Goal: Information Seeking & Learning: Check status

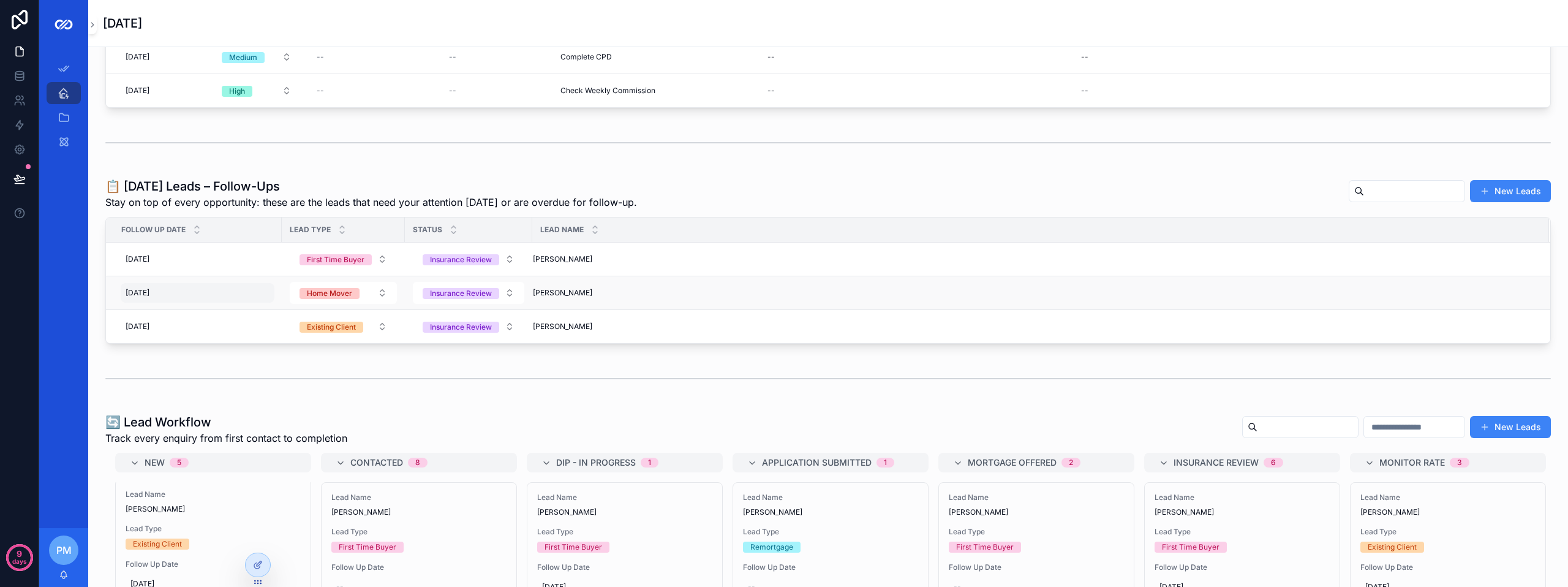
scroll to position [84, 0]
click at [67, 107] on link "All Tasks/Leads/Clients" at bounding box center [63, 118] width 34 height 22
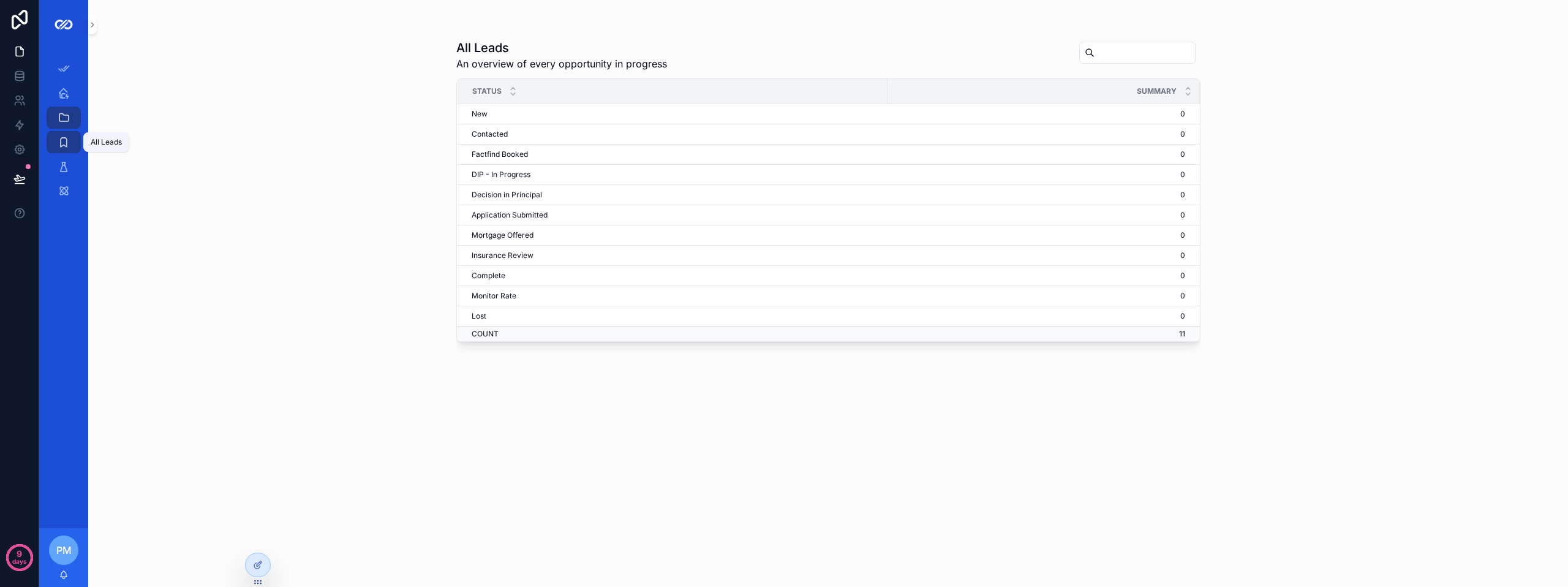
click at [57, 141] on icon "scrollable content" at bounding box center [63, 142] width 12 height 12
click at [251, 568] on div at bounding box center [258, 565] width 25 height 23
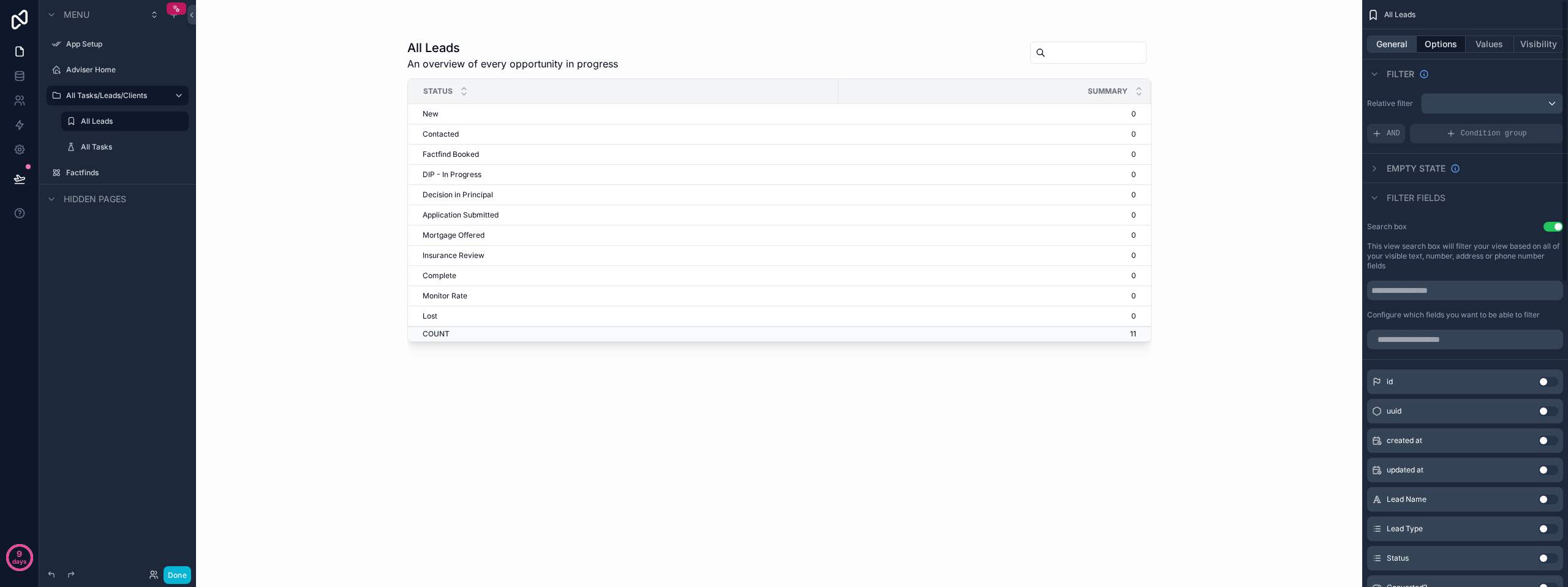
click at [1385, 48] on button "General" at bounding box center [1392, 44] width 50 height 17
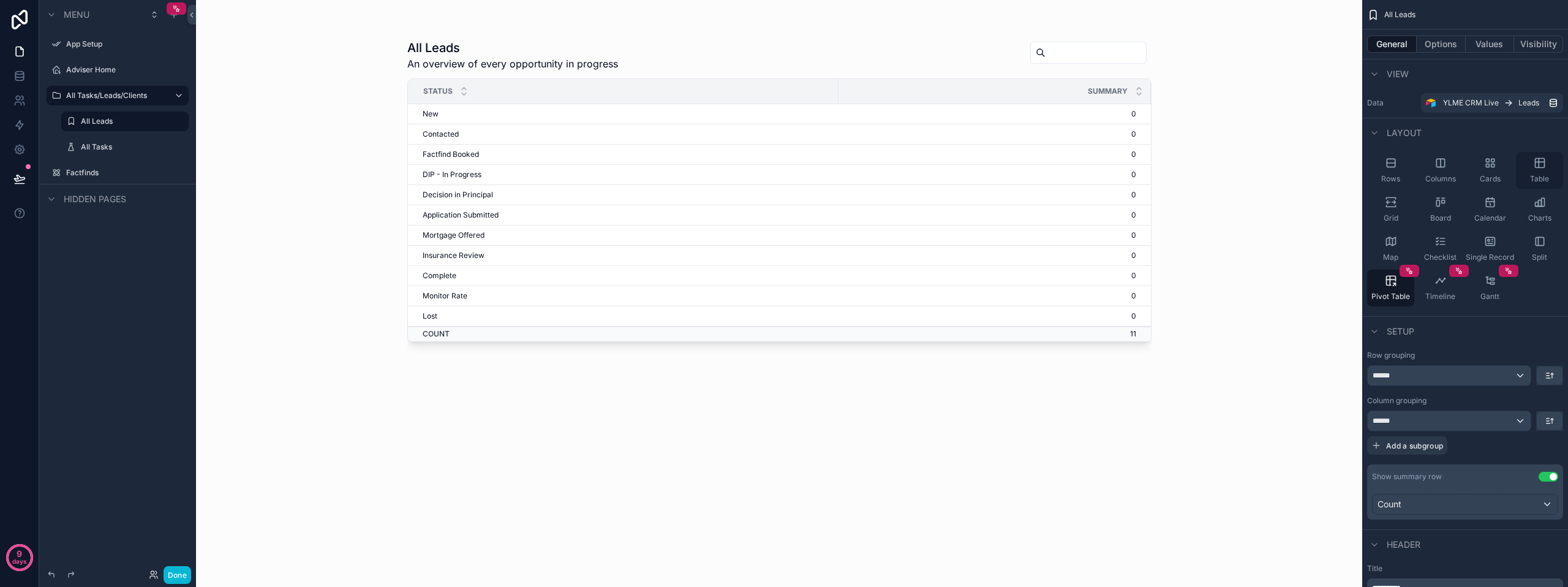
click at [1534, 160] on icon "scrollable content" at bounding box center [1540, 163] width 12 height 12
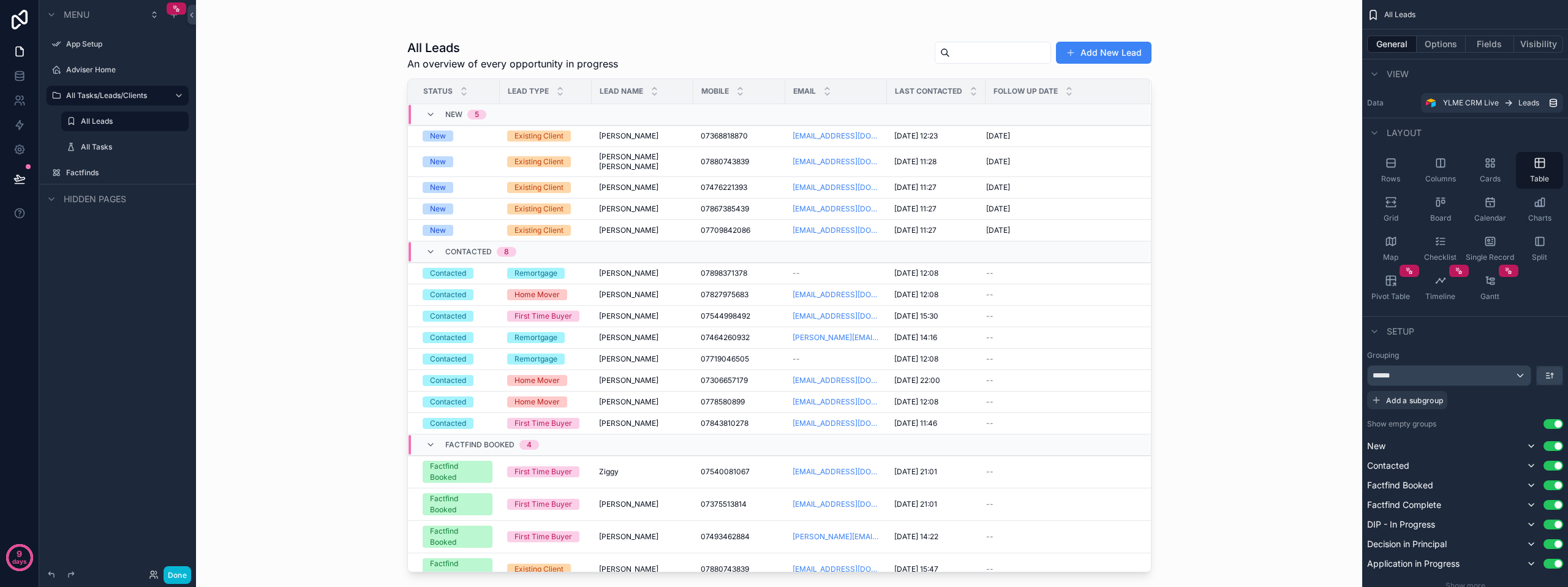
click at [954, 51] on div "scrollable content" at bounding box center [780, 286] width 784 height 572
click at [175, 574] on button "Done" at bounding box center [177, 575] width 28 height 18
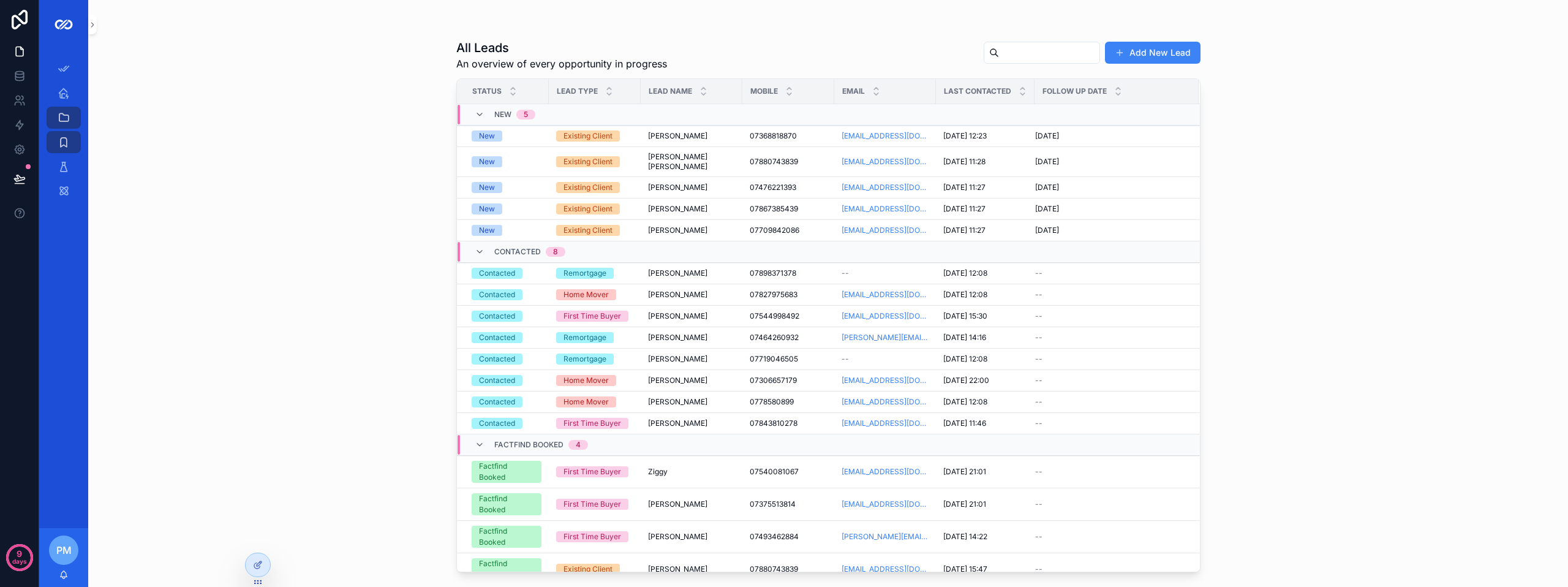
click at [999, 60] on input "scrollable content" at bounding box center [1049, 53] width 101 height 17
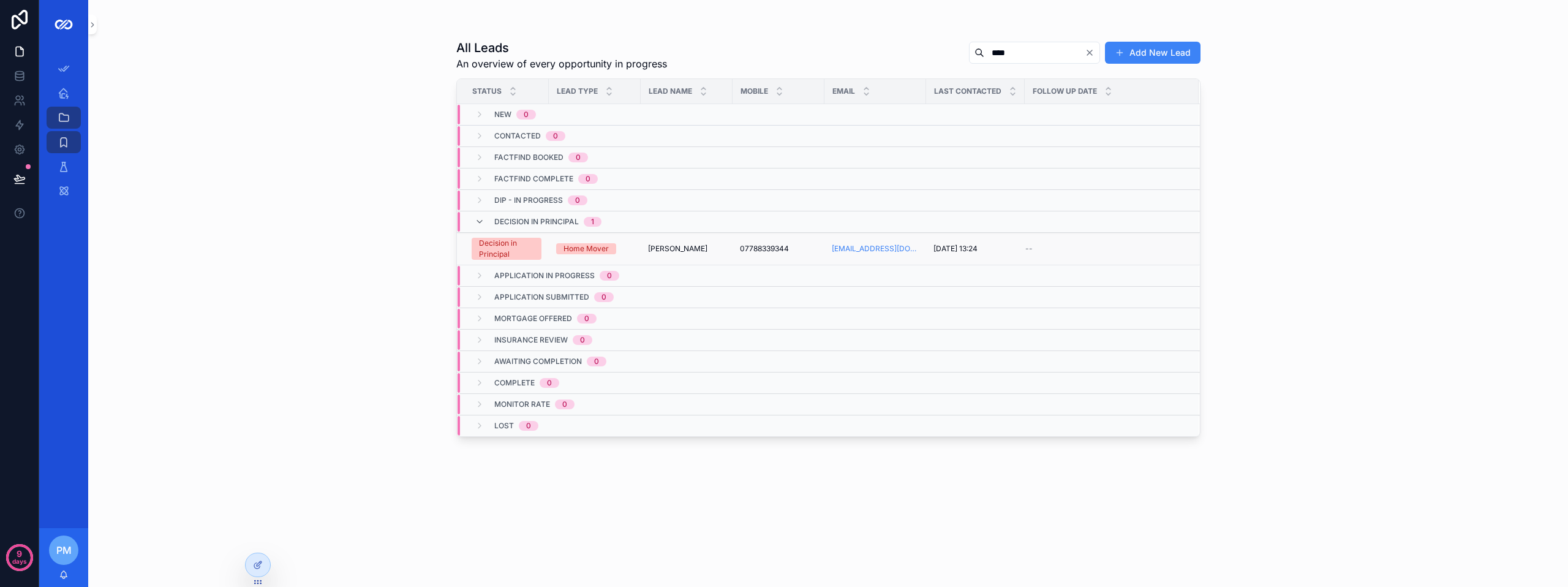
type input "****"
click at [665, 250] on span "[PERSON_NAME]" at bounding box center [678, 249] width 60 height 10
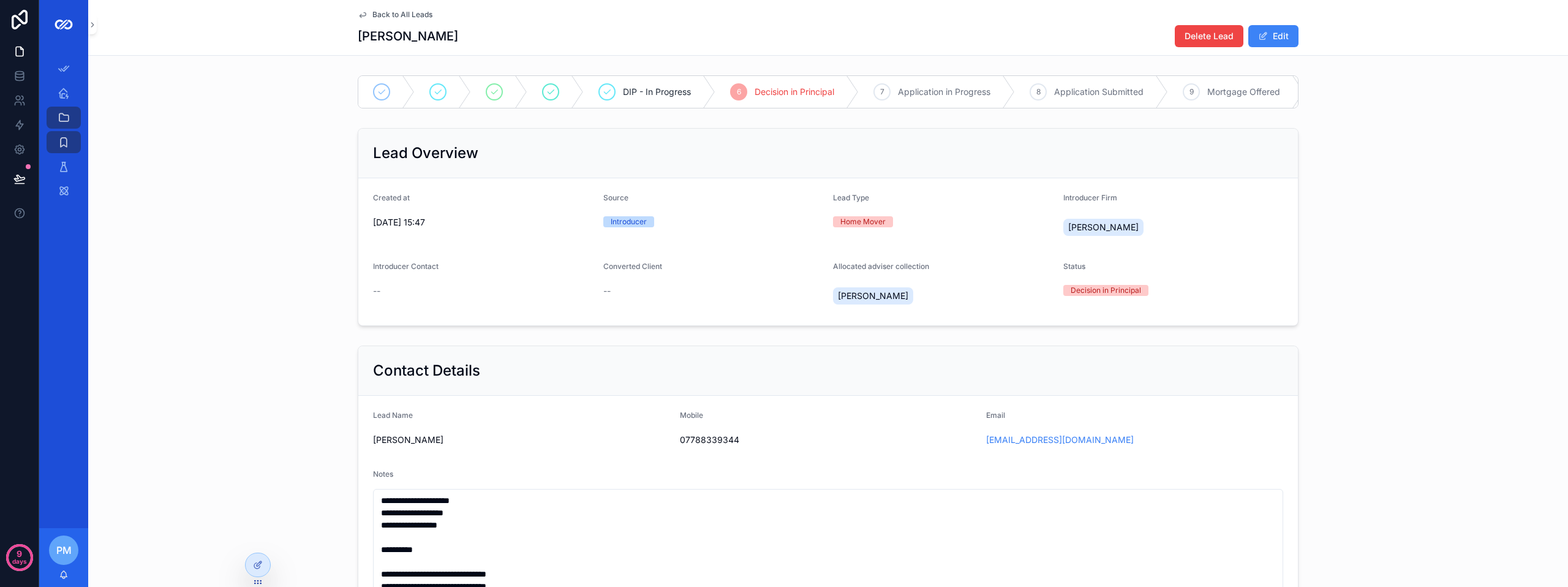
click at [217, 349] on div "**********" at bounding box center [828, 539] width 1480 height 938
click at [70, 88] on div "Adviser Home" at bounding box center [63, 93] width 19 height 19
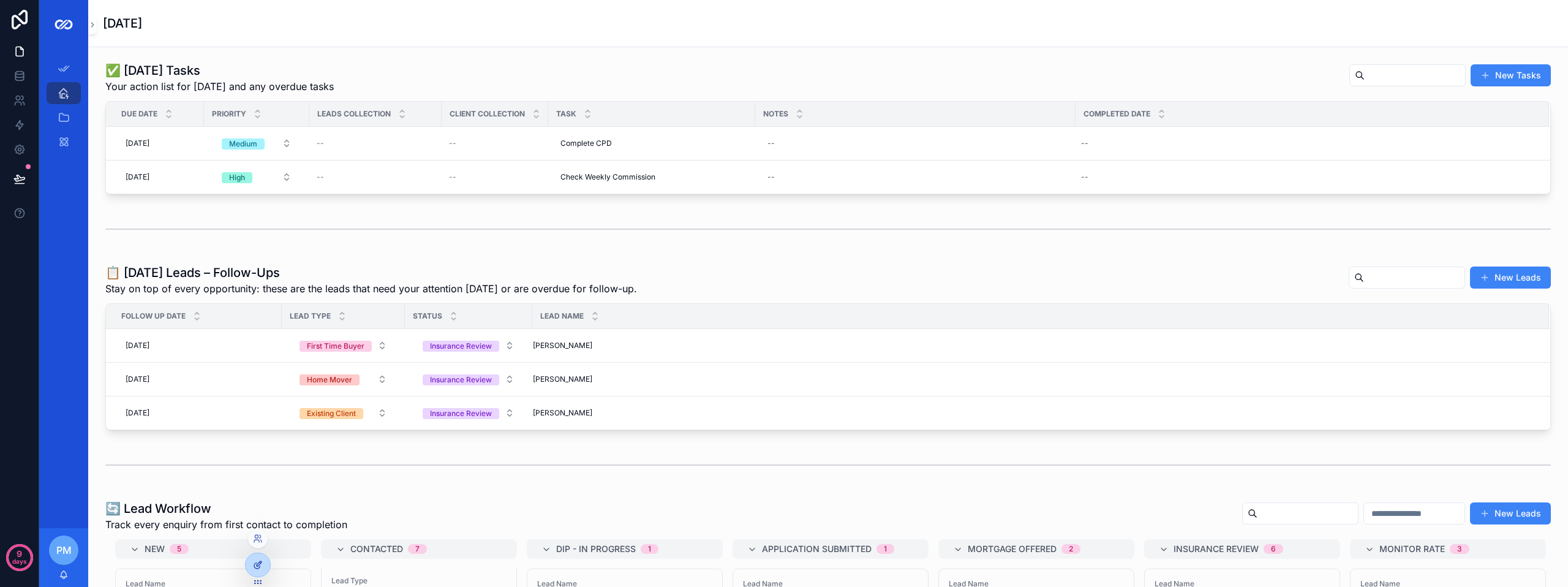
click at [260, 563] on icon at bounding box center [260, 562] width 2 height 2
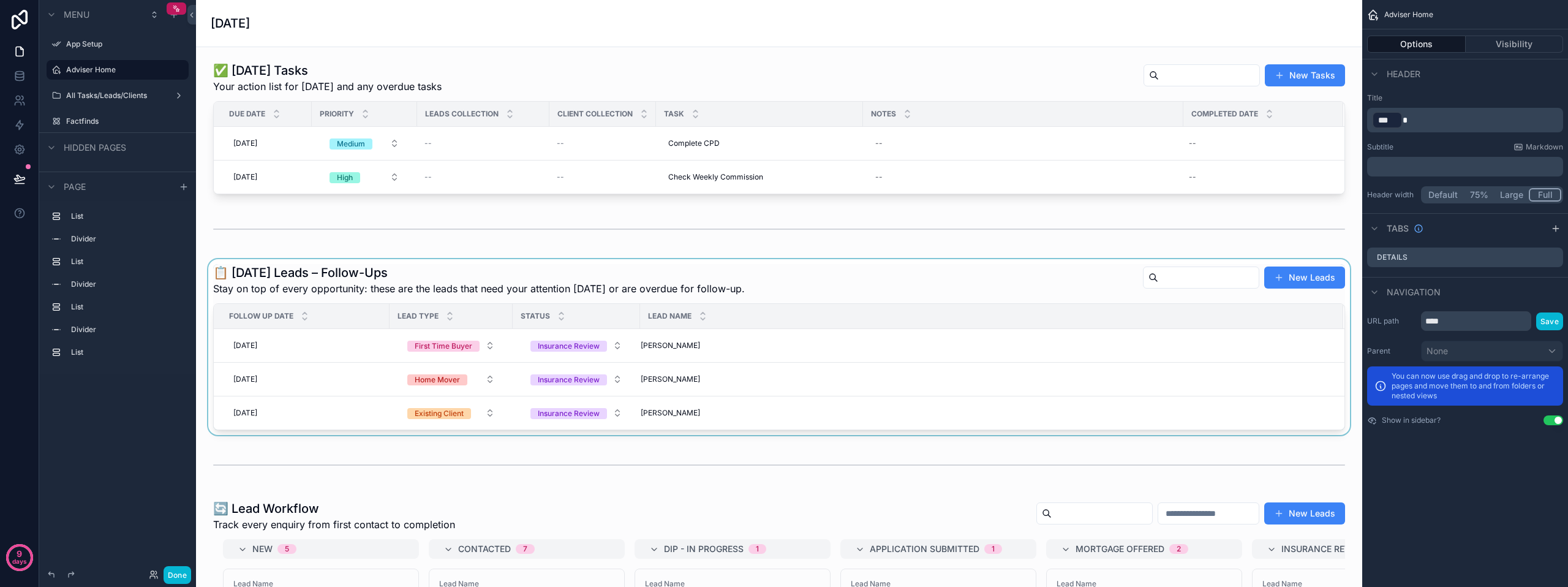
click at [436, 276] on div "scrollable content" at bounding box center [779, 347] width 1147 height 176
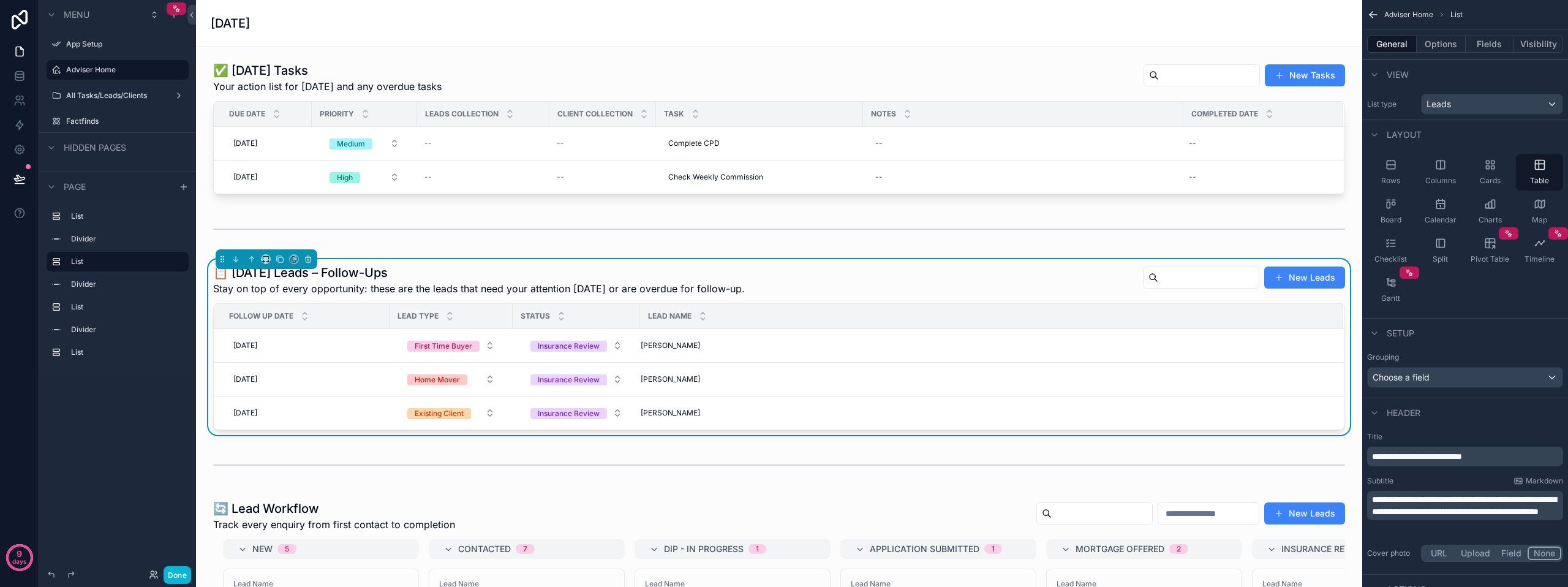
click at [436, 276] on h1 "📋 [DATE] Leads – Follow-Ups" at bounding box center [479, 273] width 532 height 17
click at [427, 270] on h1 "📋 [DATE] Leads – Follow-Ups" at bounding box center [479, 273] width 532 height 17
click at [1374, 12] on icon "scrollable content" at bounding box center [1374, 15] width 12 height 12
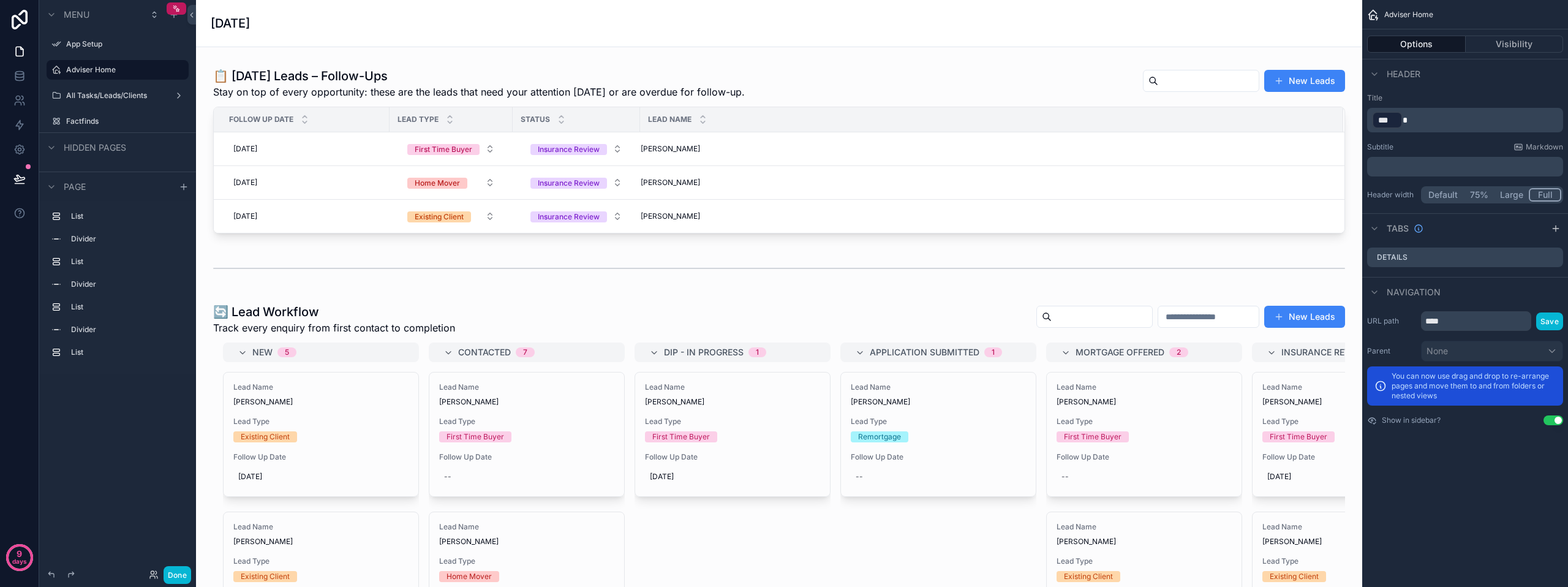
scroll to position [184, 0]
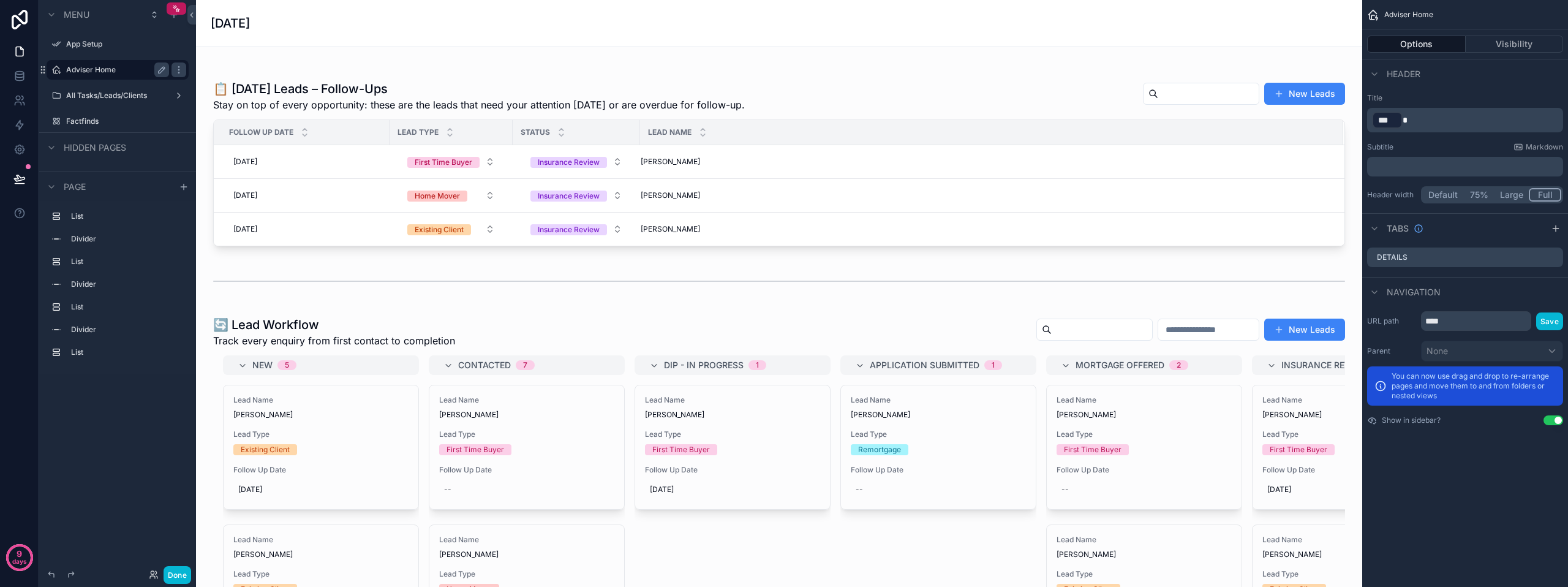
click at [94, 60] on div "Adviser Home" at bounding box center [117, 70] width 137 height 19
click at [94, 66] on label "Adviser Home" at bounding box center [115, 70] width 98 height 10
click at [170, 573] on button "Done" at bounding box center [177, 575] width 28 height 18
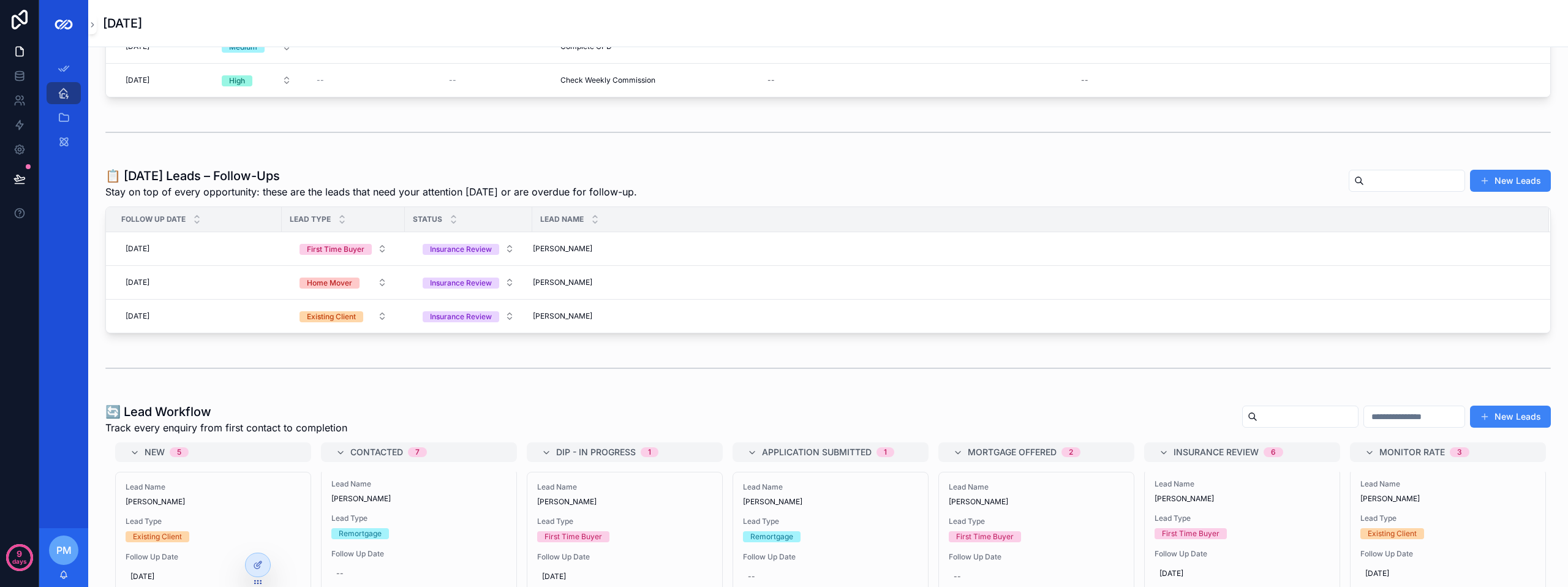
scroll to position [0, 0]
